Goal: Task Accomplishment & Management: Use online tool/utility

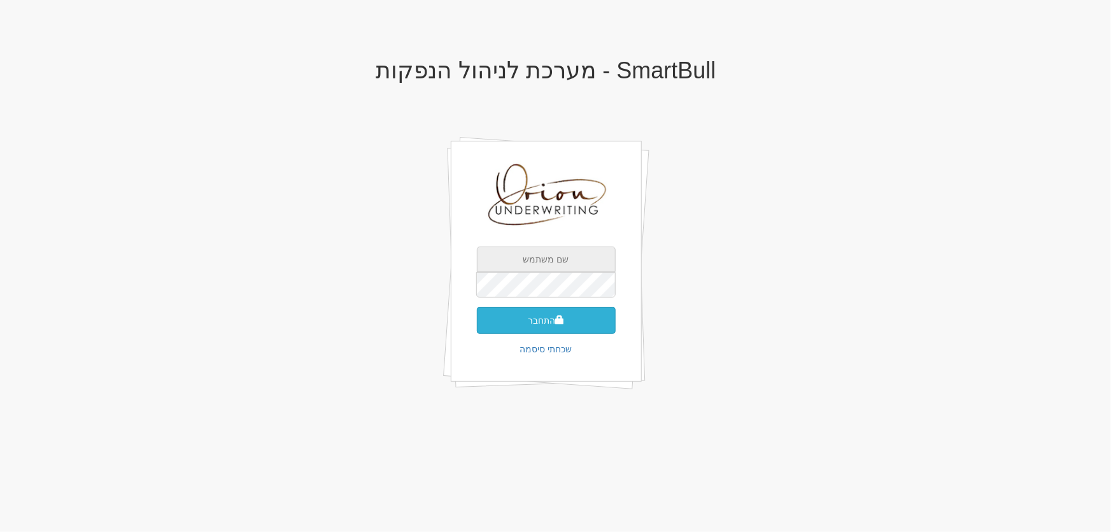
type input "[EMAIL_ADDRESS][DOMAIN_NAME]"
click at [535, 322] on button "התחבר" at bounding box center [546, 320] width 139 height 27
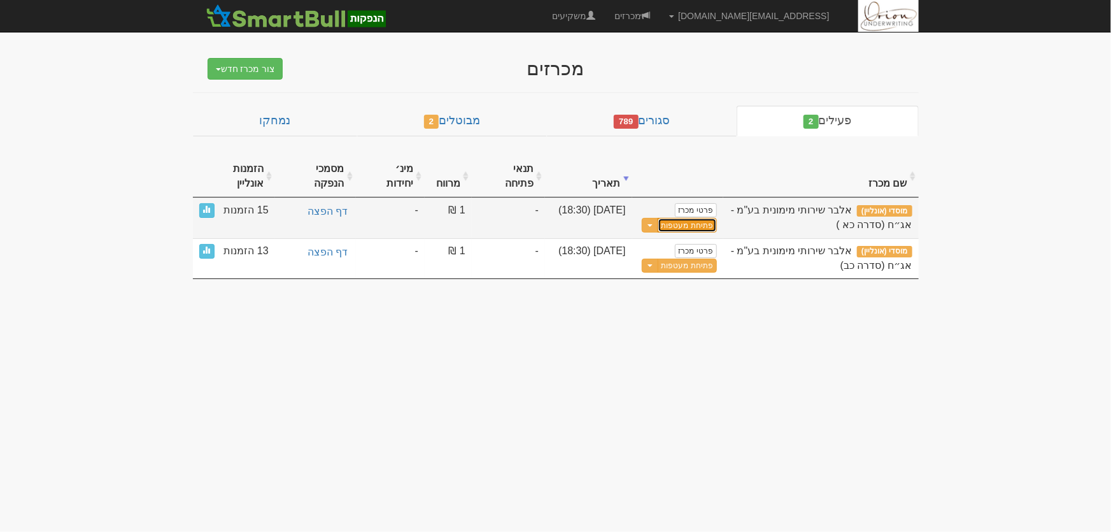
click at [682, 218] on button "פתיחת מעטפות" at bounding box center [687, 225] width 59 height 15
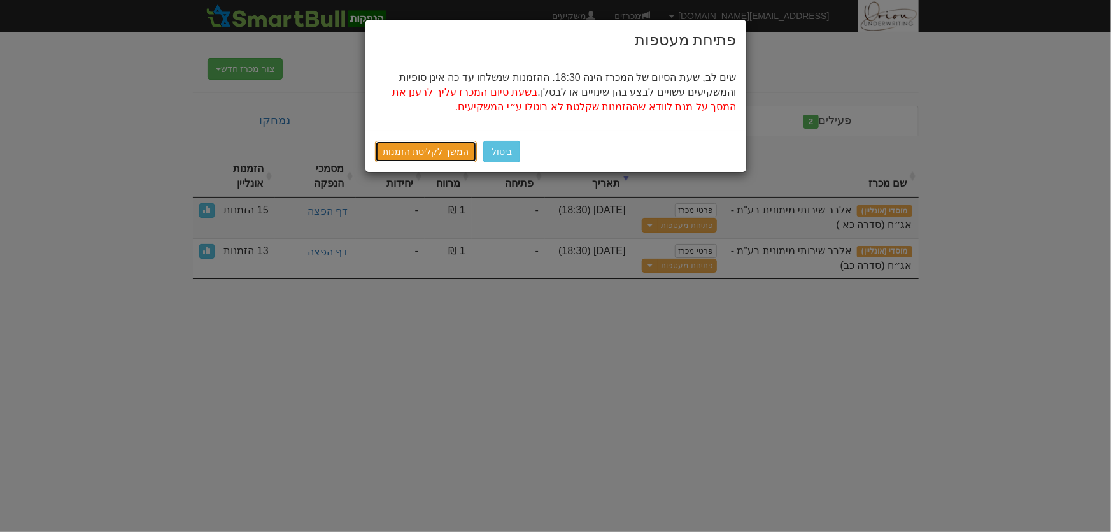
click at [422, 152] on link "המשך לקליטת הזמנות" at bounding box center [426, 152] width 103 height 22
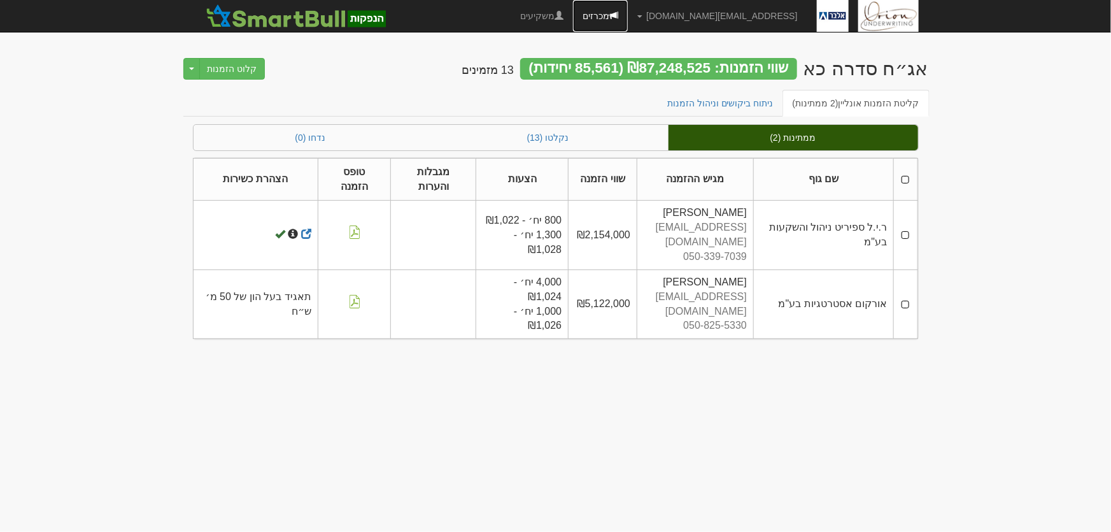
click at [618, 18] on span at bounding box center [613, 15] width 9 height 9
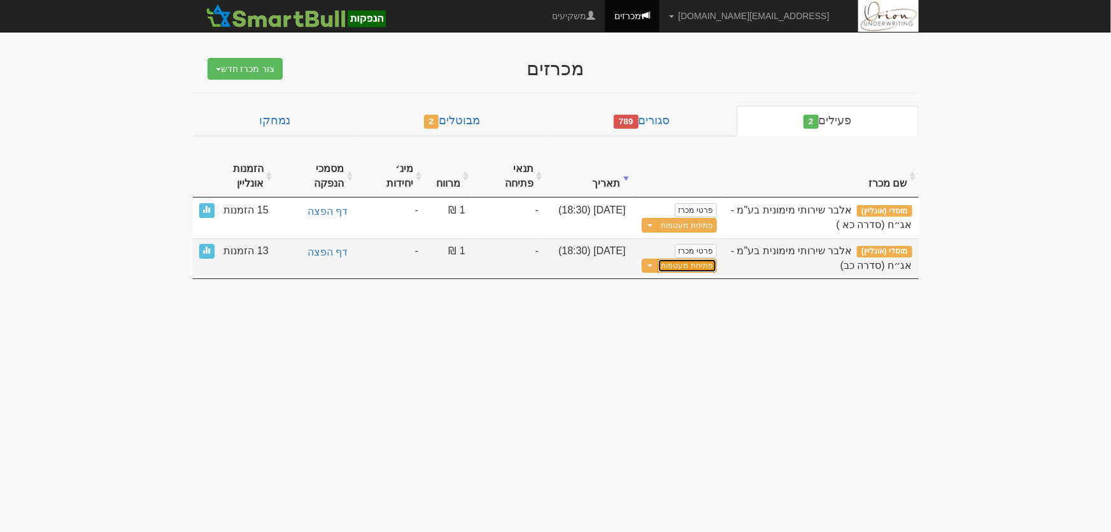
click at [691, 259] on button "פתיחת מעטפות" at bounding box center [687, 266] width 59 height 15
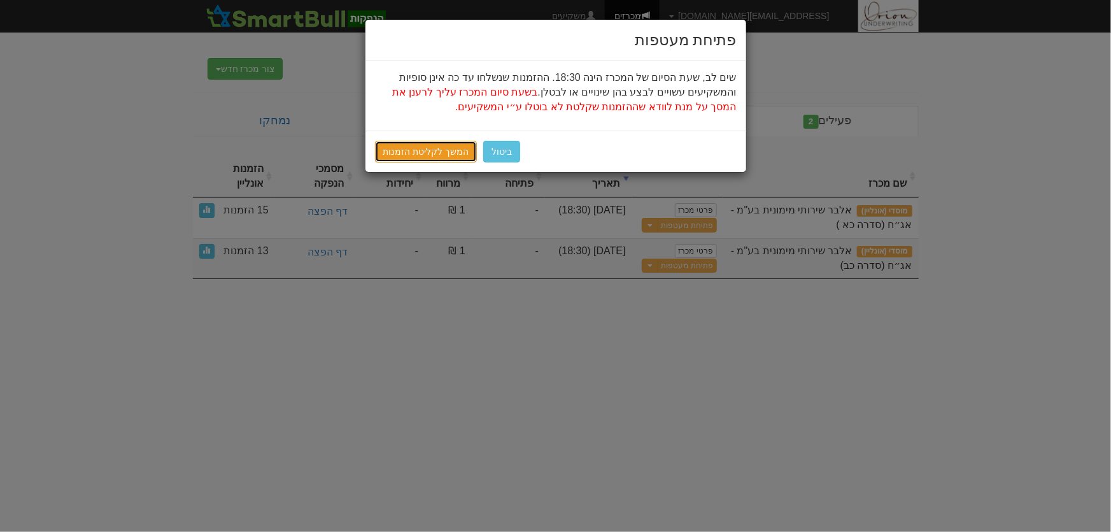
click at [426, 155] on link "המשך לקליטת הזמנות" at bounding box center [426, 152] width 103 height 22
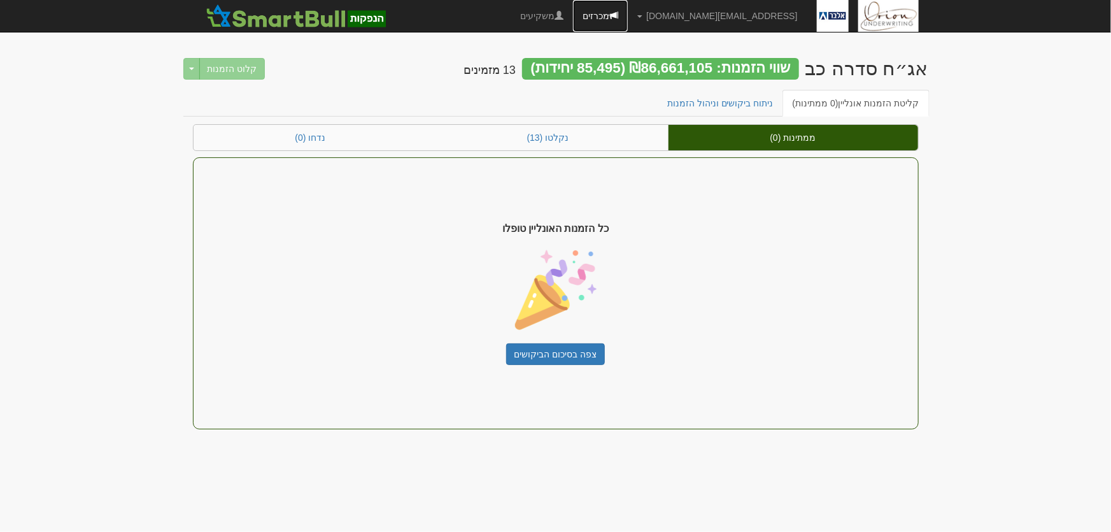
click at [618, 11] on span at bounding box center [613, 15] width 9 height 9
